Goal: Task Accomplishment & Management: Use online tool/utility

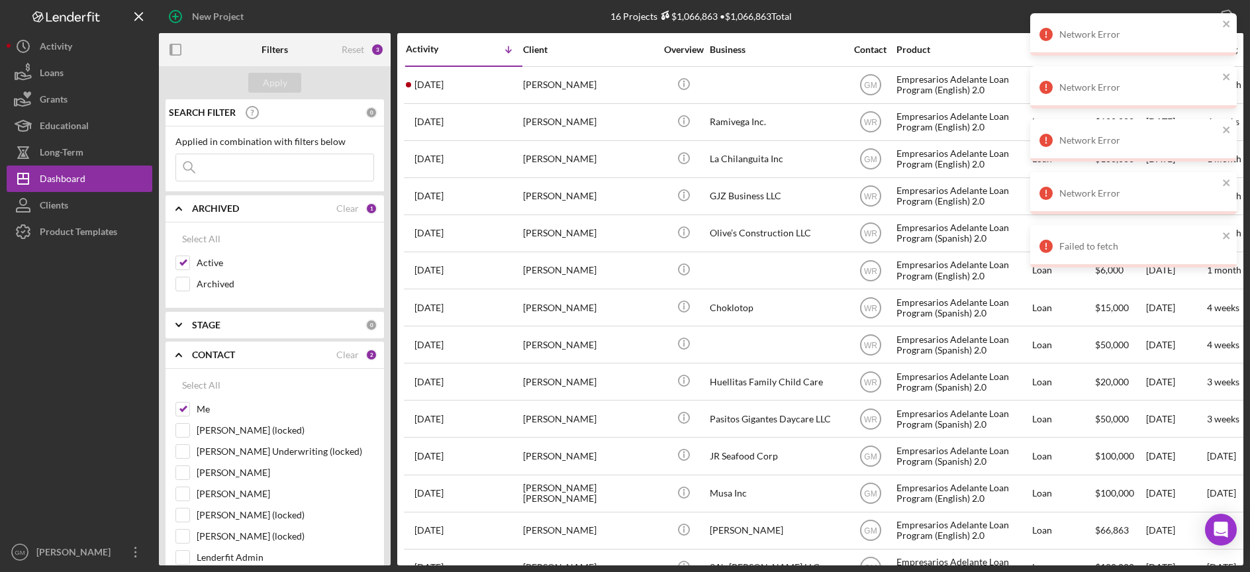
scroll to position [1, 0]
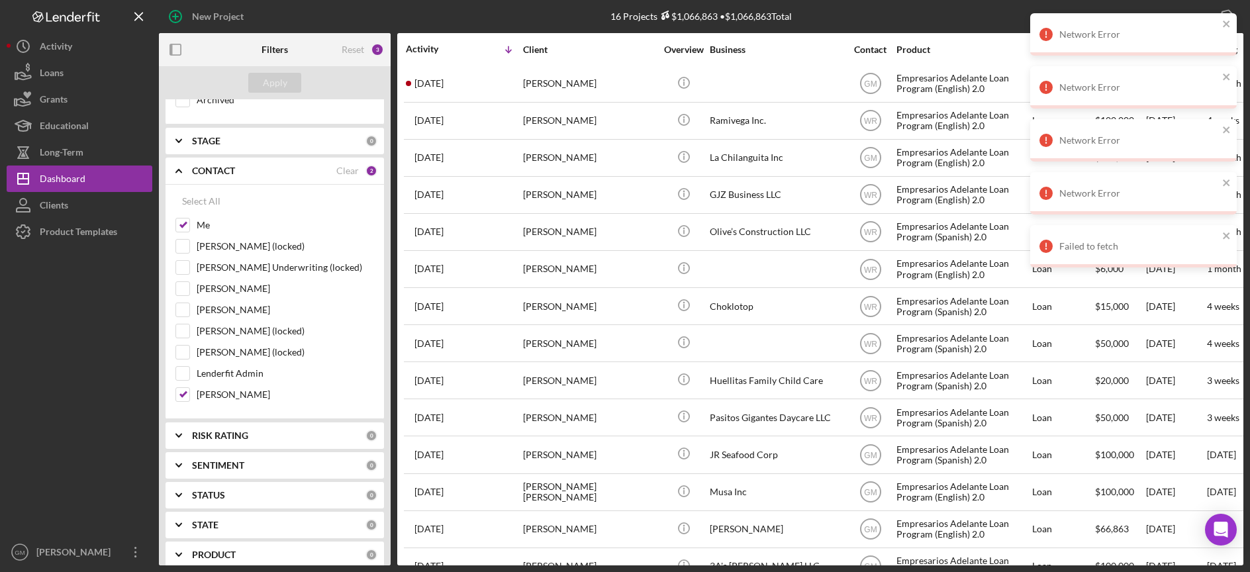
click at [262, 129] on div "STAGE 0" at bounding box center [284, 141] width 185 height 26
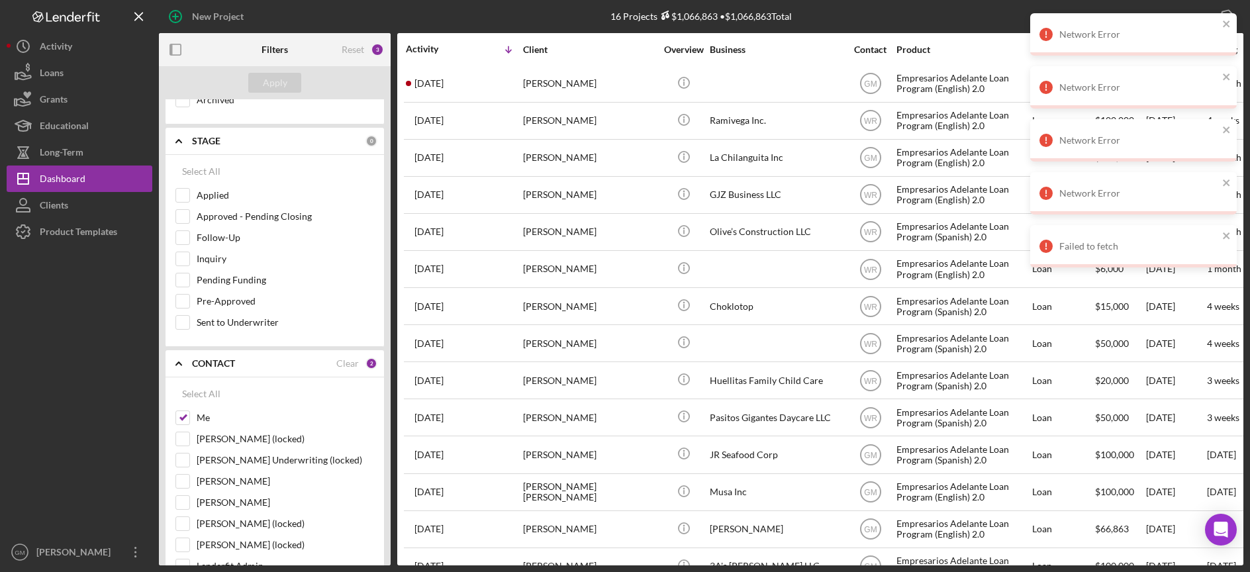
click at [262, 130] on div "STAGE 0" at bounding box center [284, 141] width 185 height 26
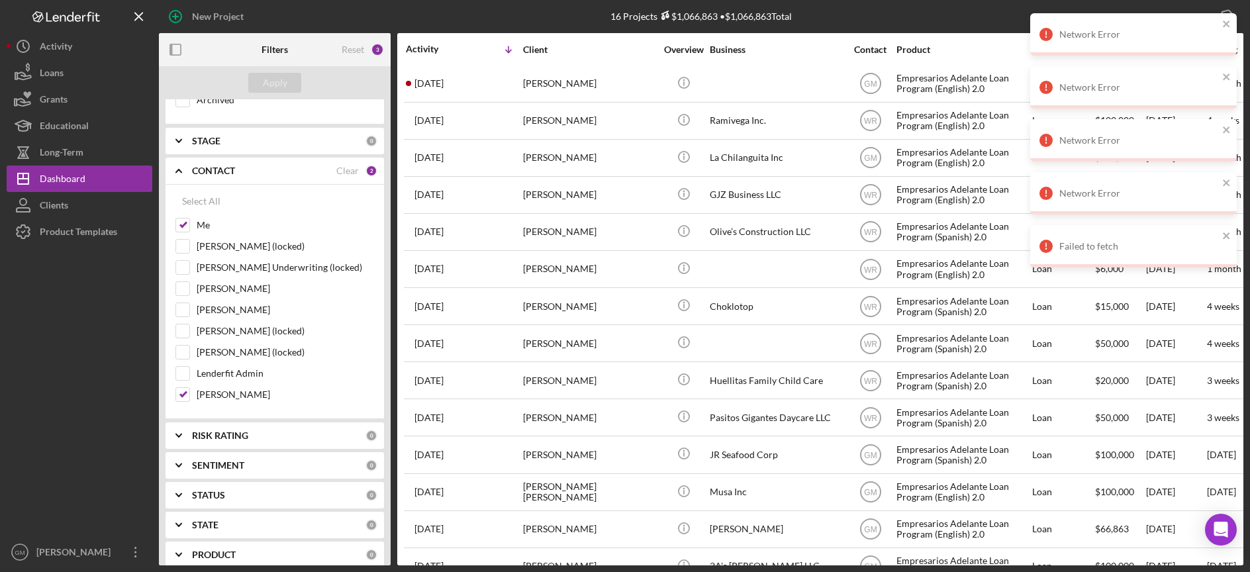
click at [275, 168] on div "CONTACT" at bounding box center [264, 171] width 144 height 11
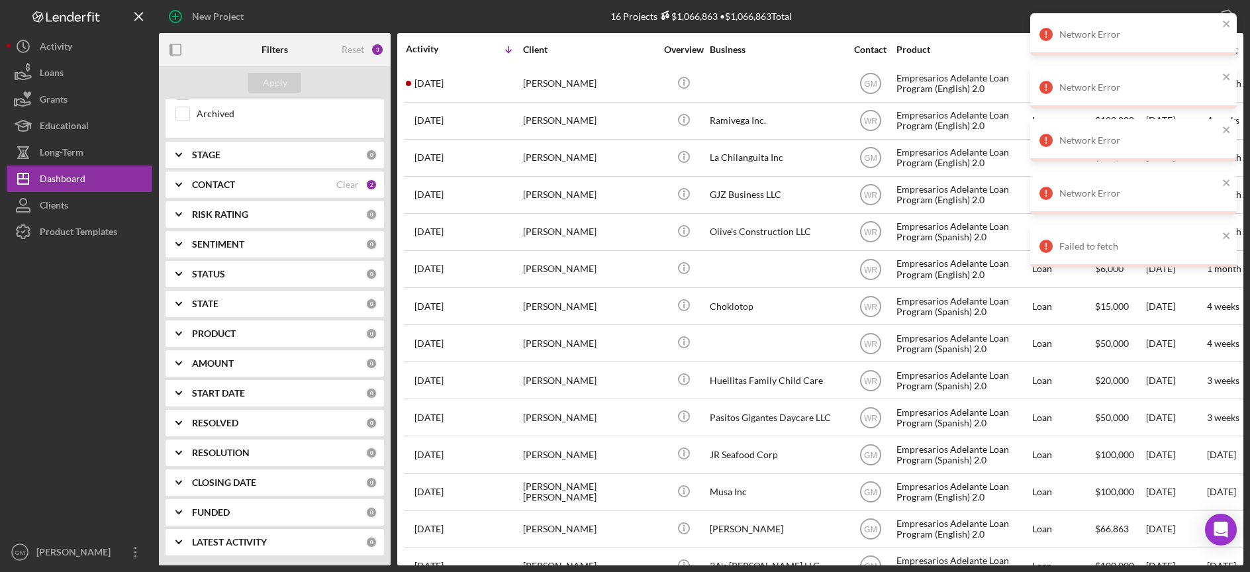
click at [189, 185] on icon "Icon/Expander" at bounding box center [178, 184] width 33 height 33
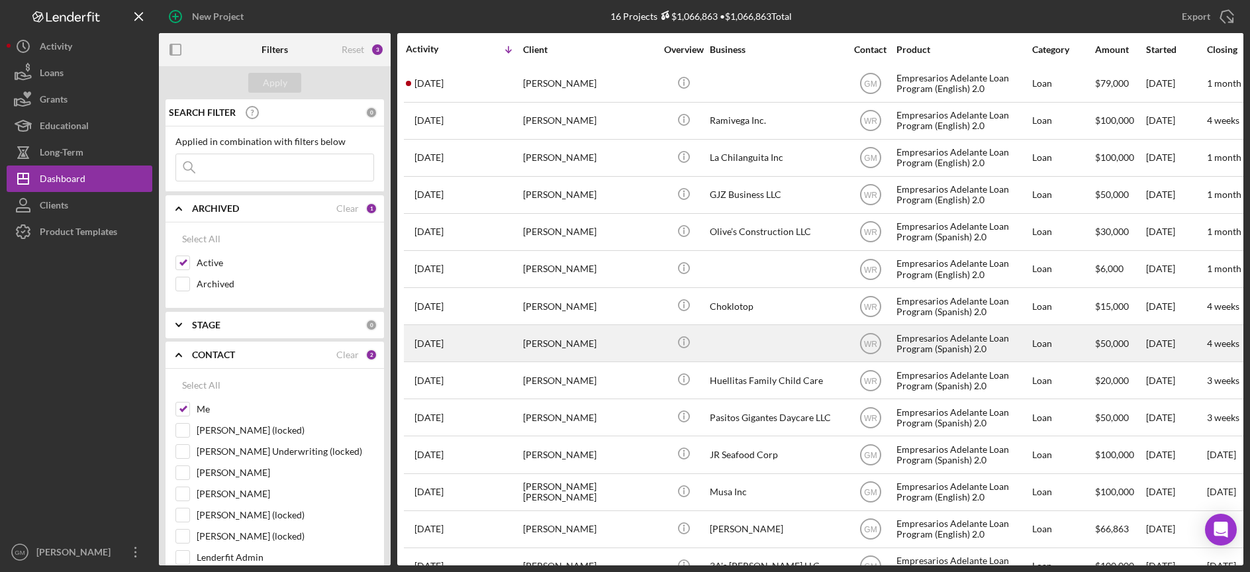
scroll to position [112, 0]
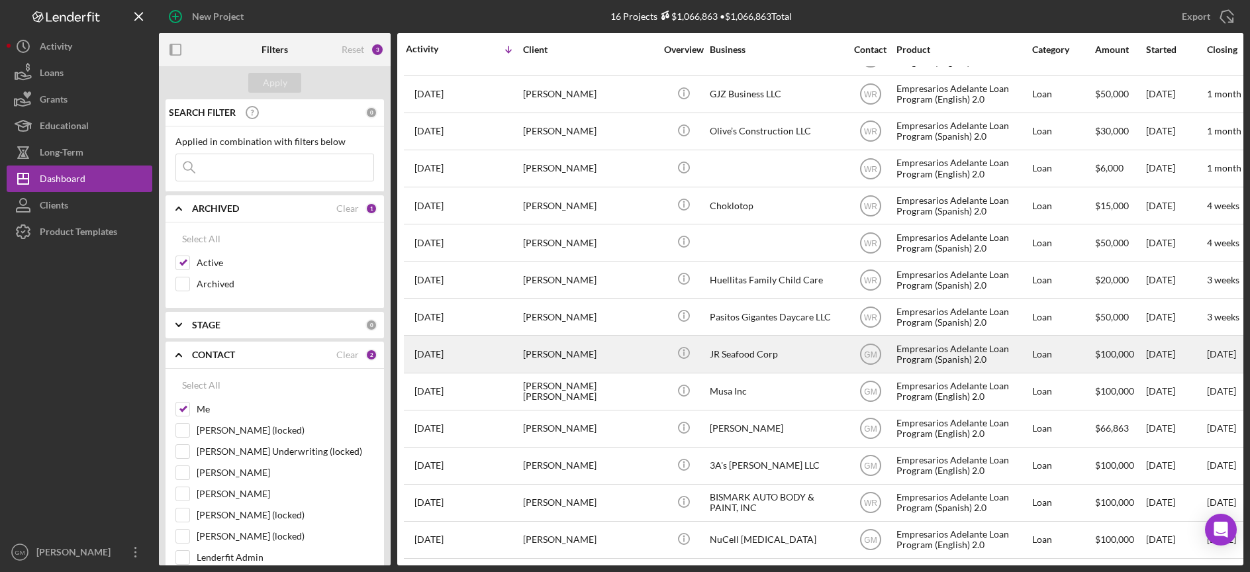
click at [641, 336] on div "[PERSON_NAME]" at bounding box center [589, 353] width 132 height 35
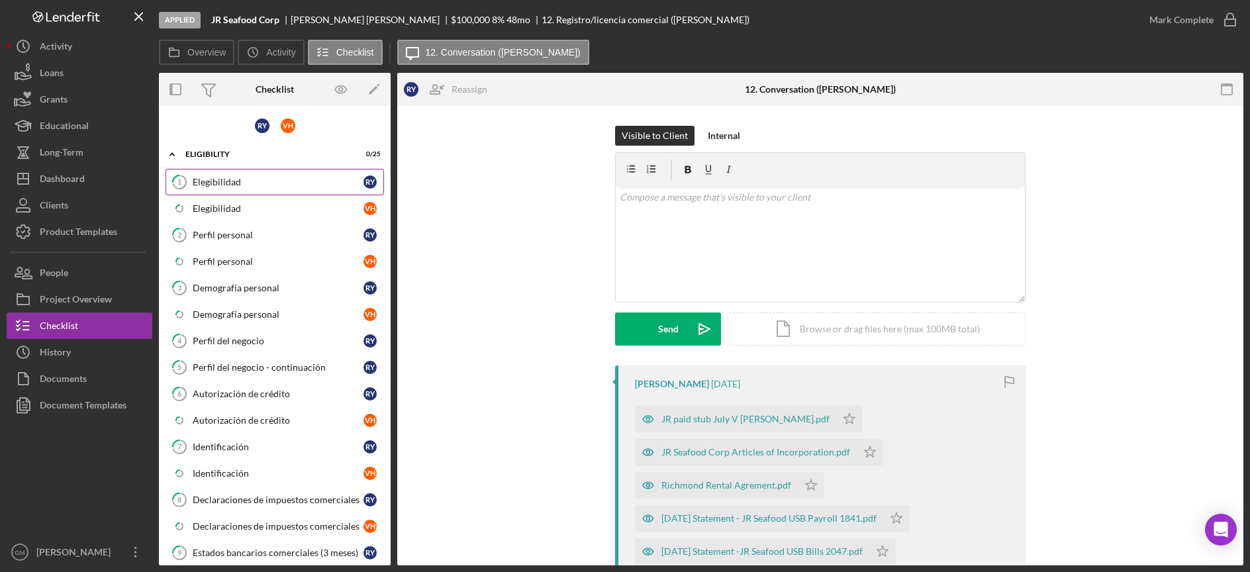
click at [275, 191] on link "1 Elegibilidad R Y" at bounding box center [275, 182] width 219 height 26
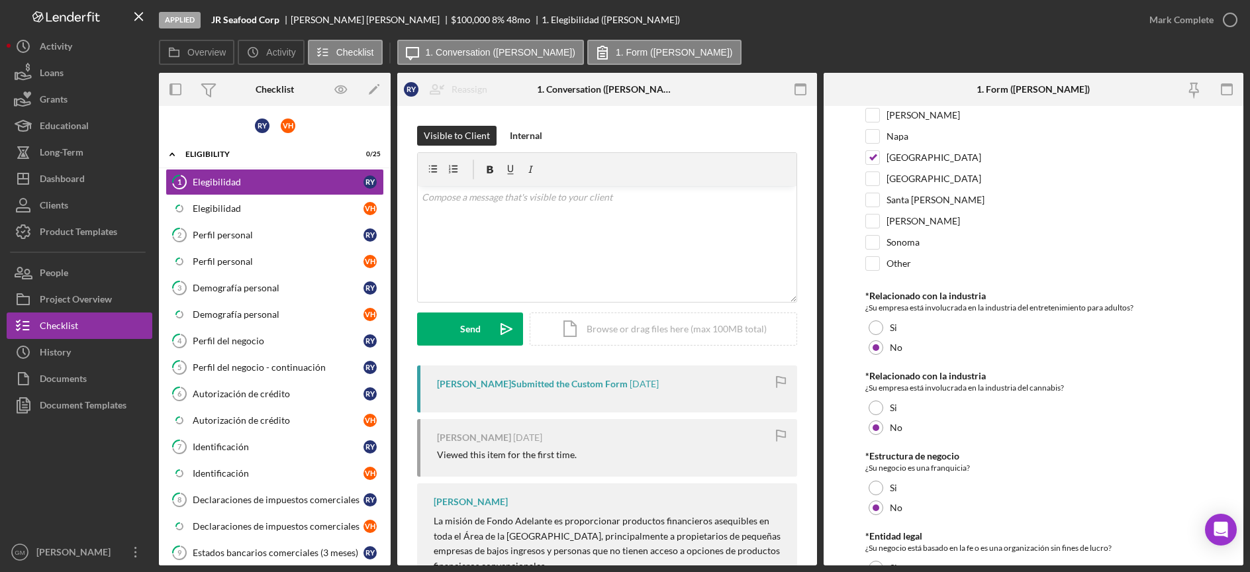
scroll to position [464, 0]
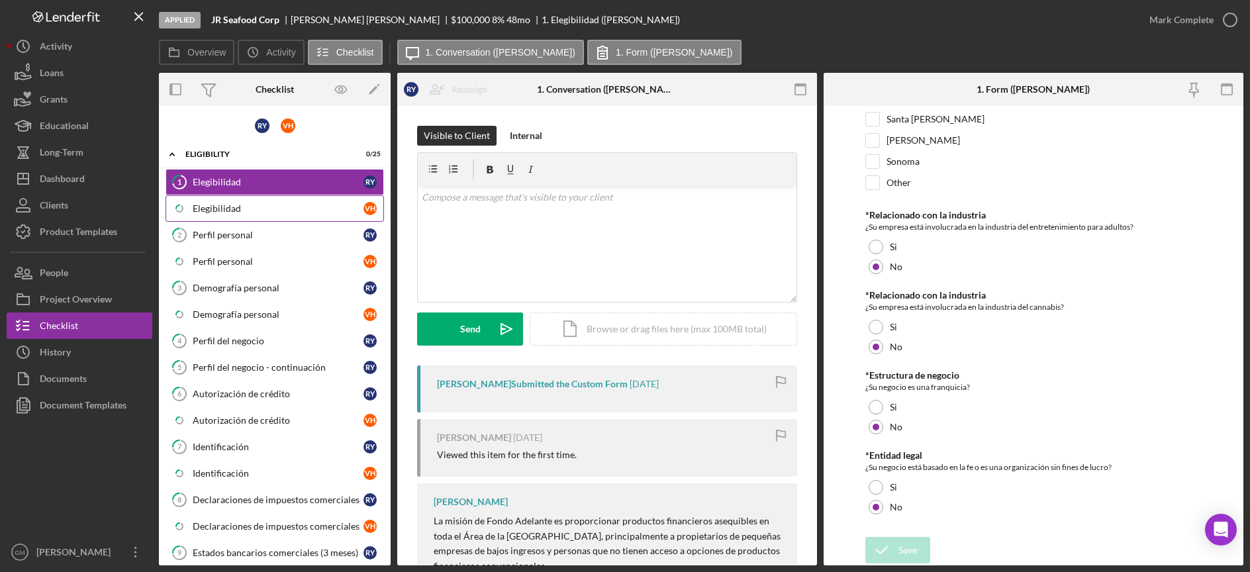
click at [336, 203] on div "Elegibilidad" at bounding box center [278, 208] width 171 height 11
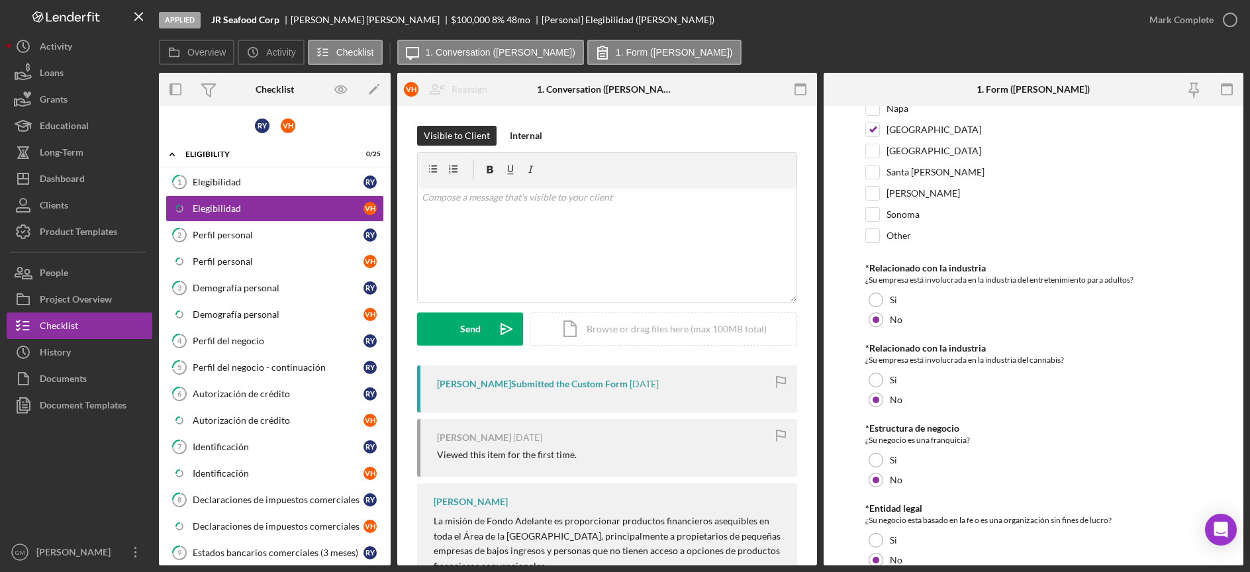
scroll to position [464, 0]
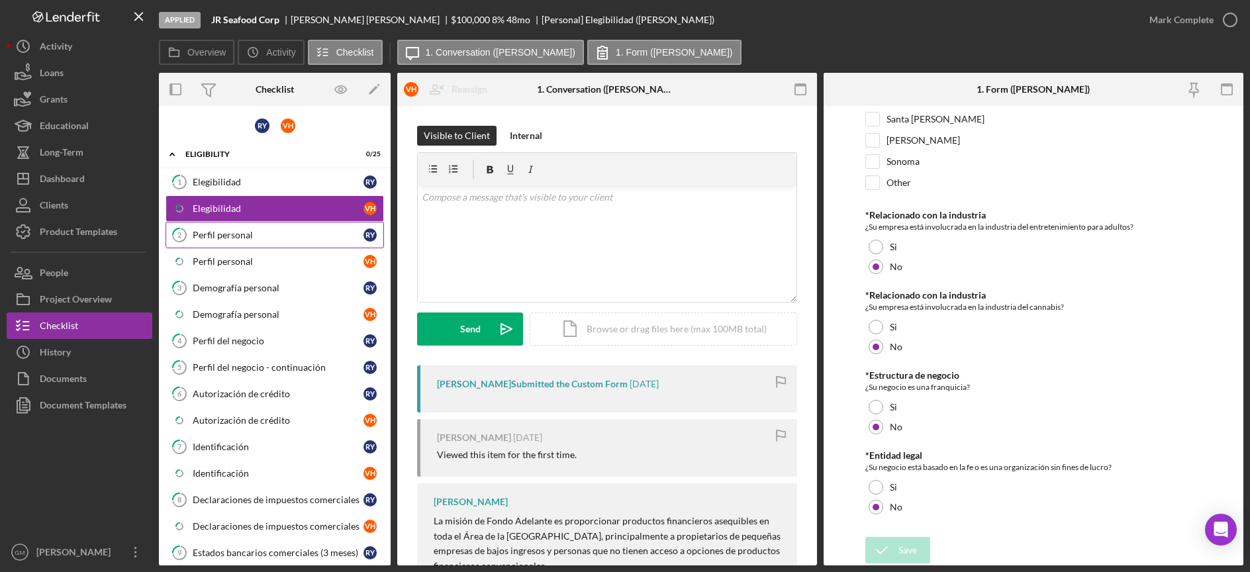
click at [302, 240] on div "Perfil personal" at bounding box center [278, 235] width 171 height 11
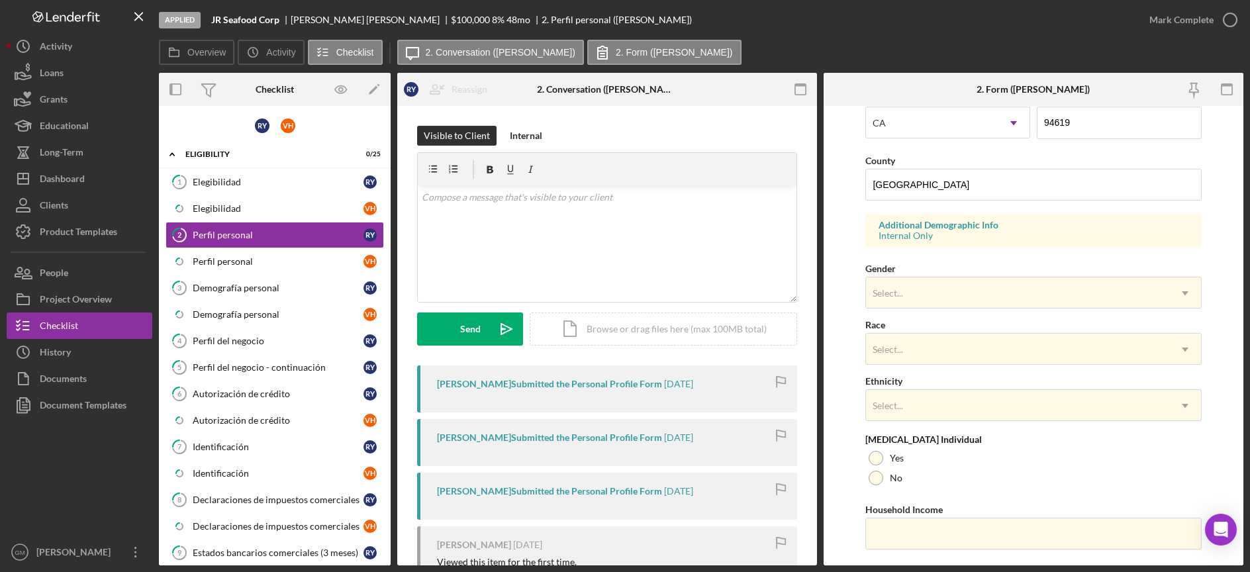
scroll to position [425, 0]
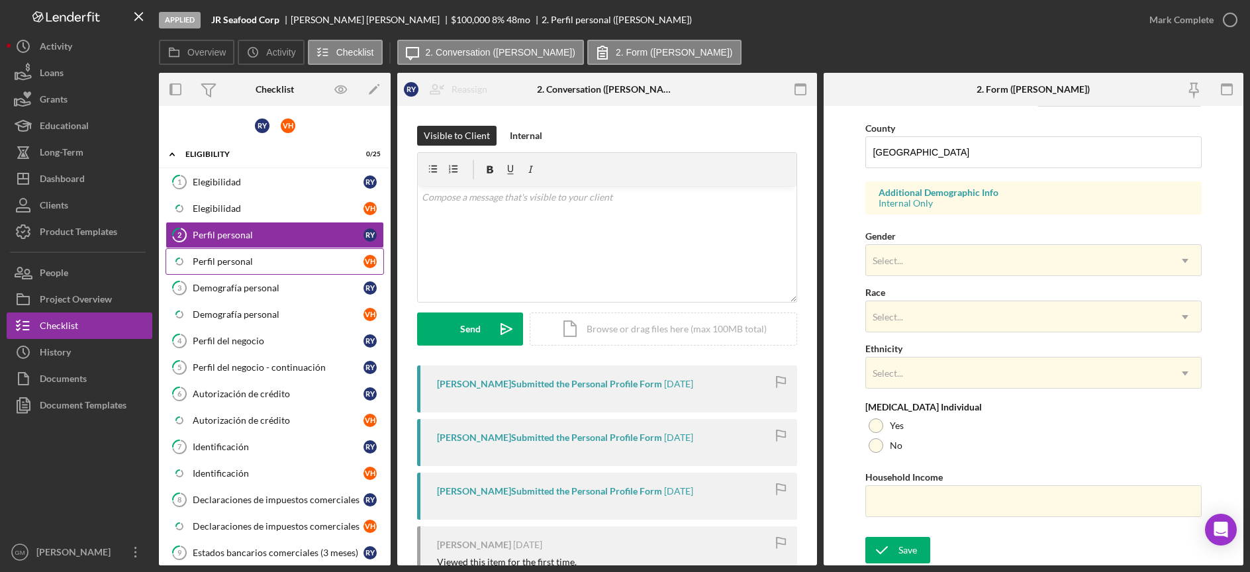
click at [305, 257] on div "Perfil personal" at bounding box center [278, 261] width 171 height 11
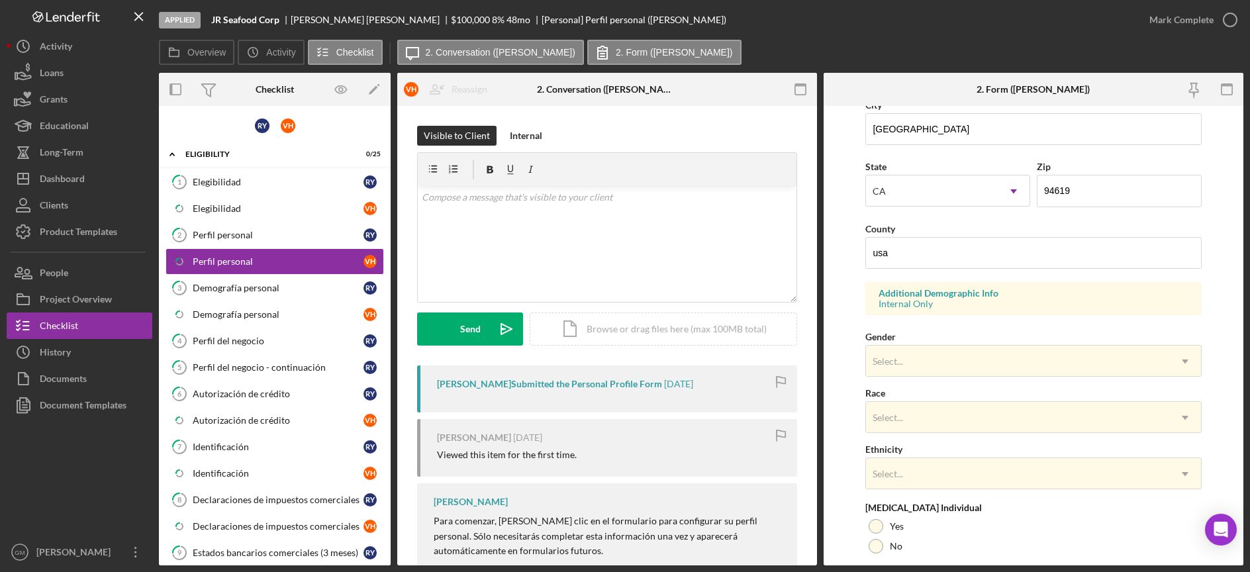
scroll to position [425, 0]
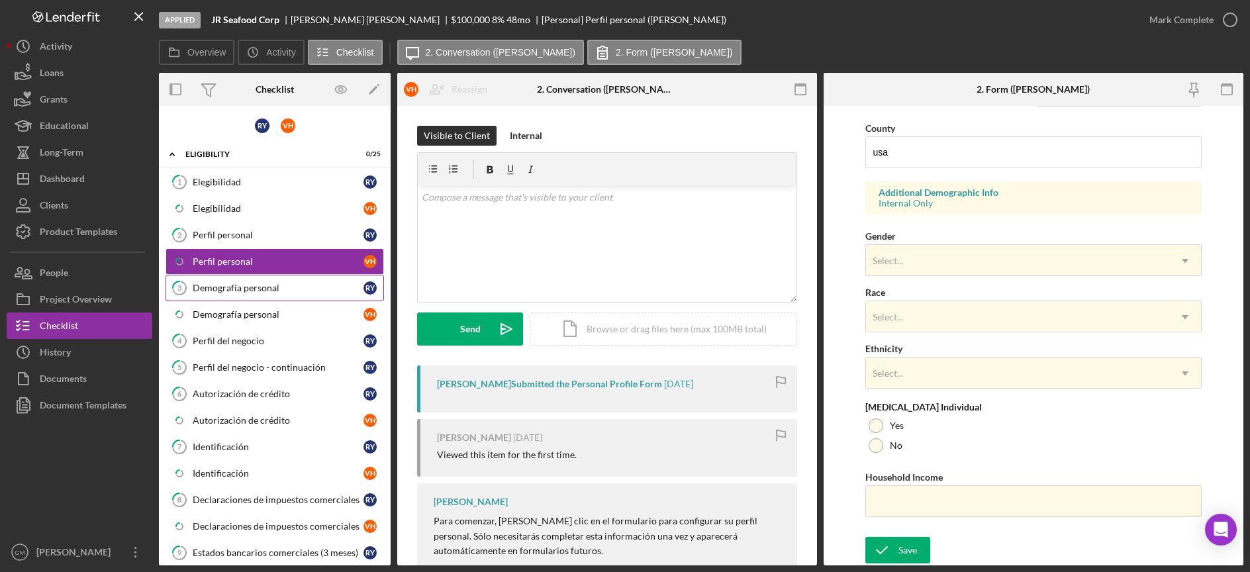
click at [297, 297] on link "3 Demografía personal R Y" at bounding box center [275, 288] width 219 height 26
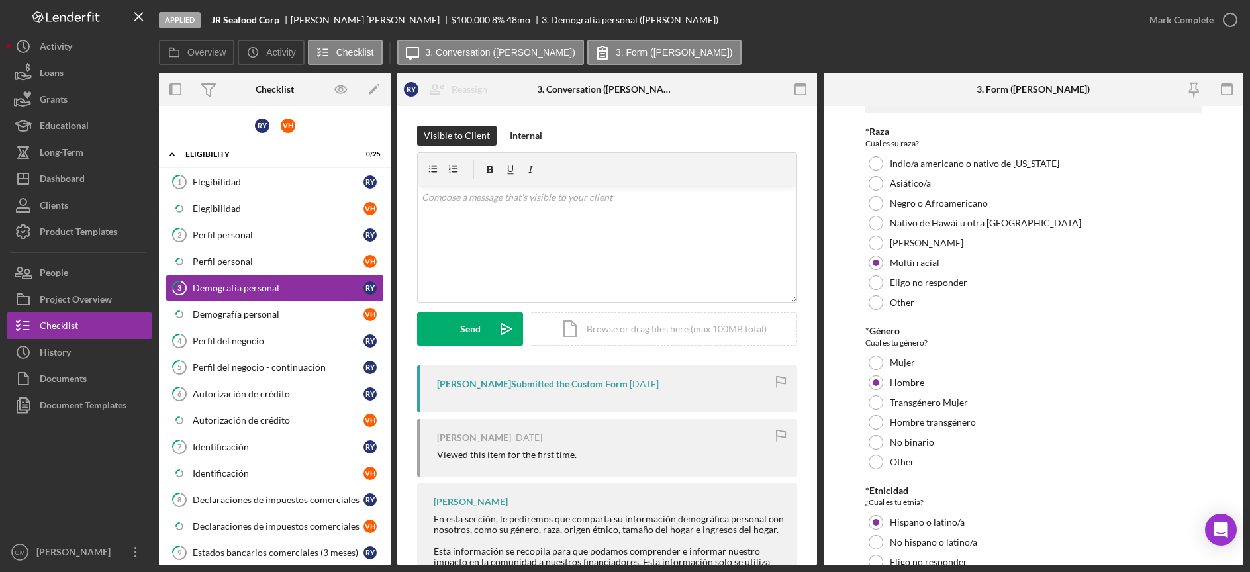
scroll to position [251, 0]
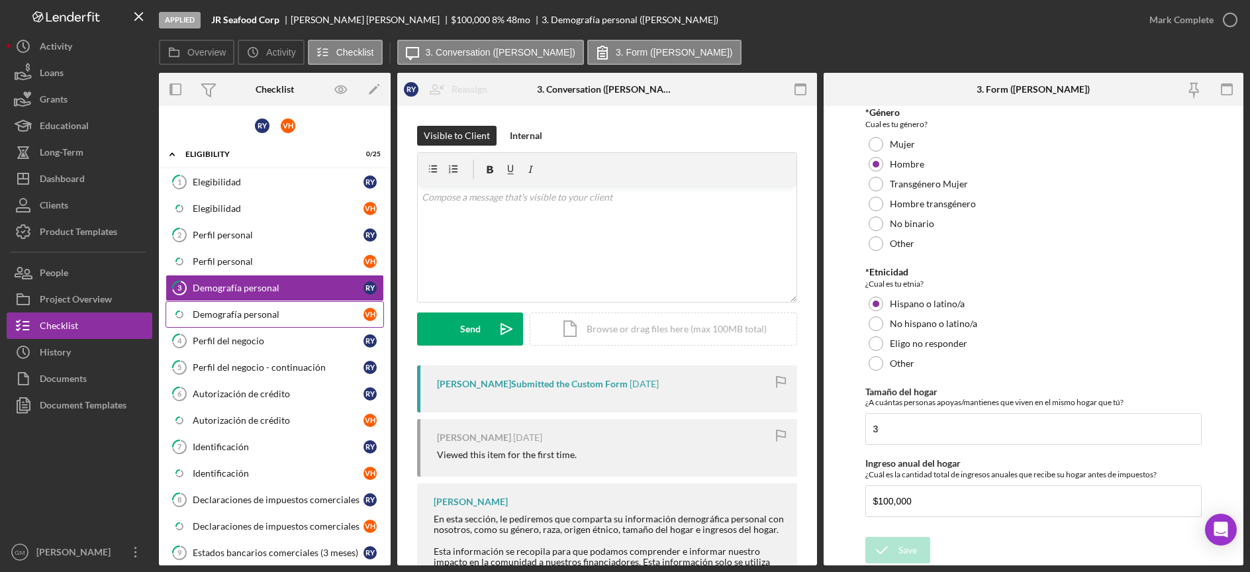
click at [260, 313] on div "Demografía personal" at bounding box center [278, 314] width 171 height 11
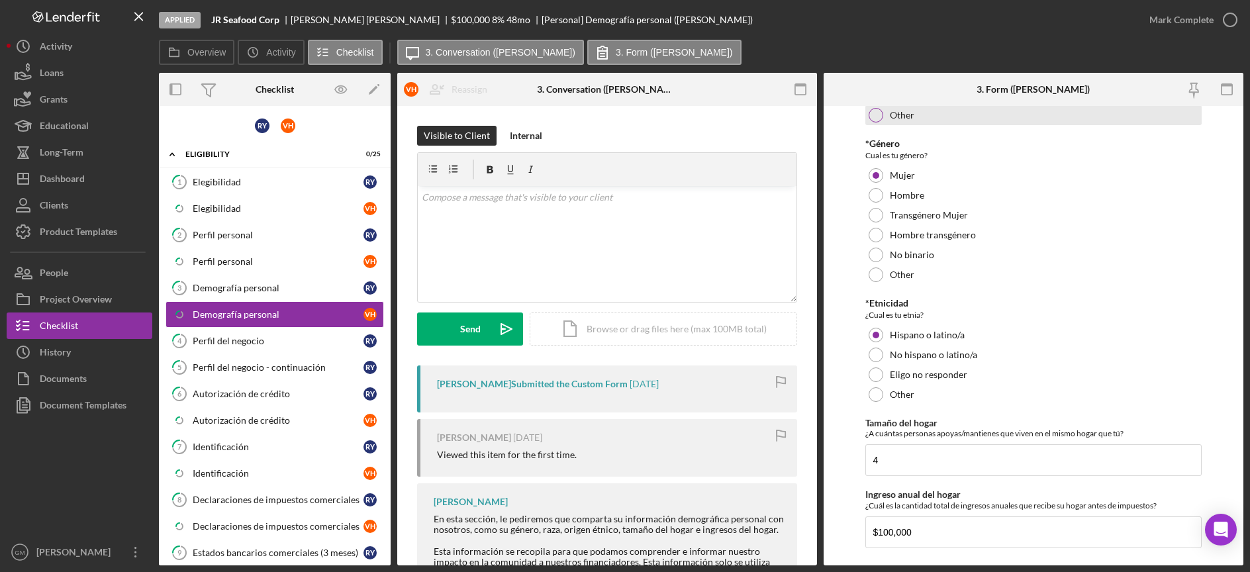
scroll to position [251, 0]
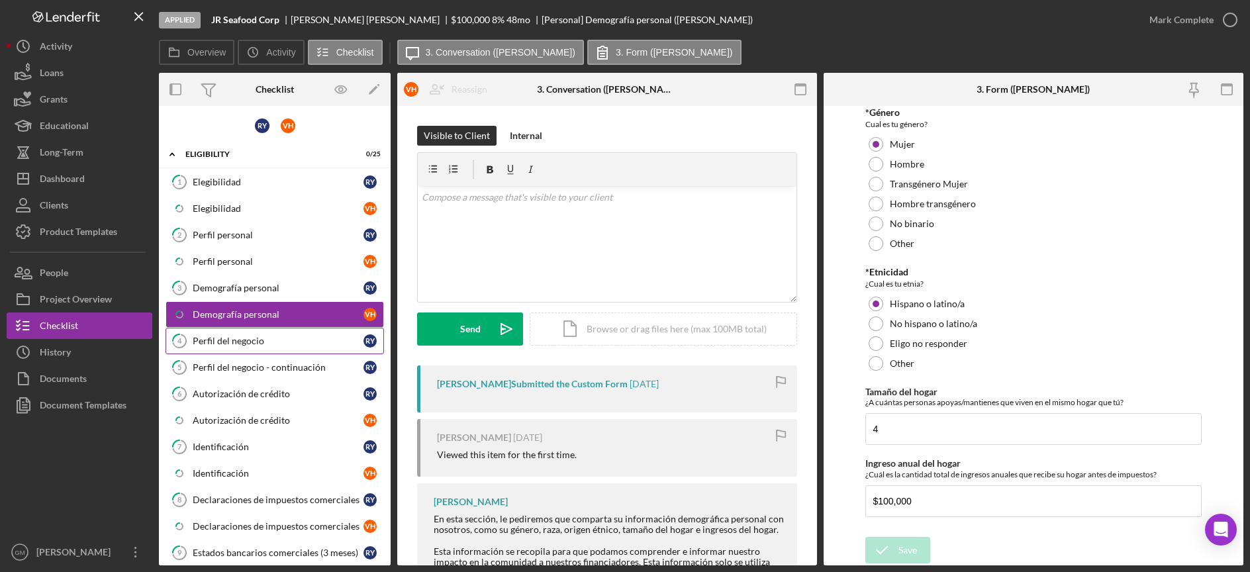
click at [187, 338] on icon "4" at bounding box center [179, 341] width 33 height 33
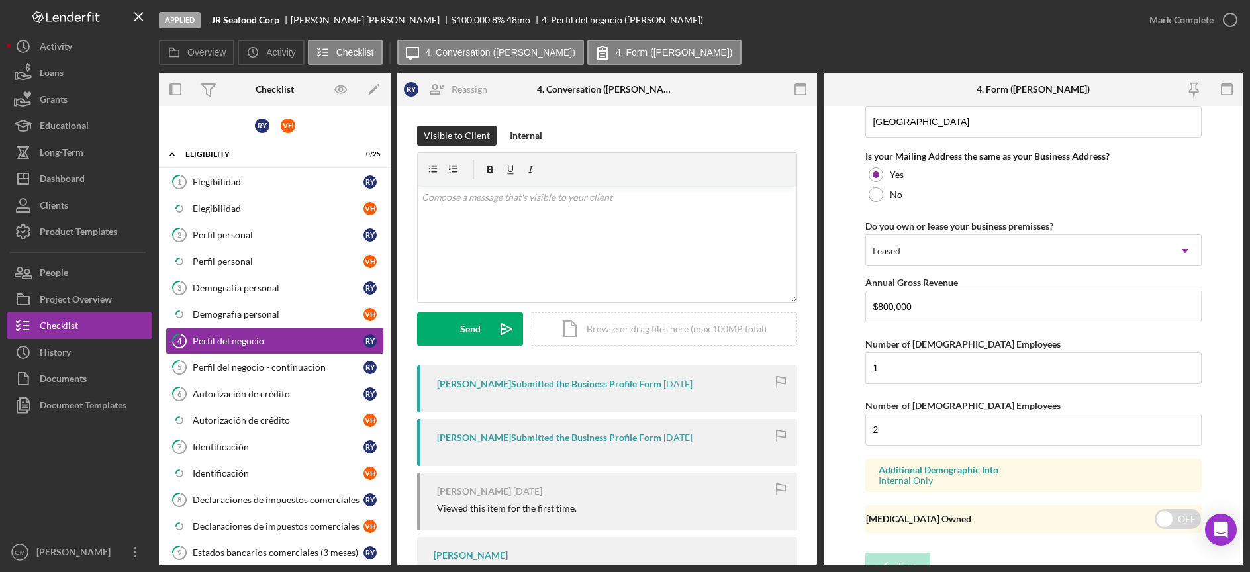
scroll to position [1185, 0]
